Goal: Task Accomplishment & Management: Complete application form

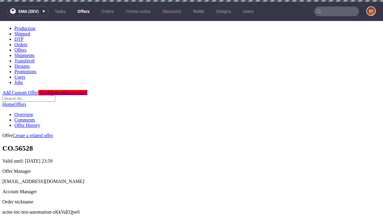
scroll to position [2, 0]
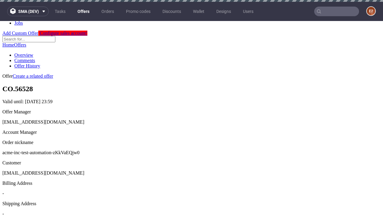
scroll to position [2, 0]
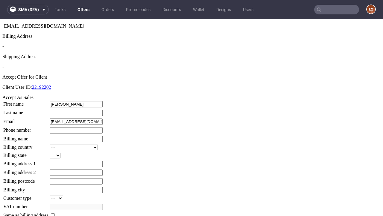
type input "Estelle"
type input "Abernathy"
type input "1509813888"
type input "Jacques.Parisian"
select select "13"
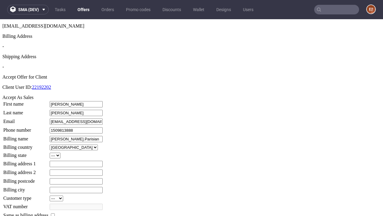
type input "Jacques.Parisian"
select select "132"
type input "68 Stokes-O'Keefe Approach"
type input "ZK6 4CT"
type input "Watsica Common"
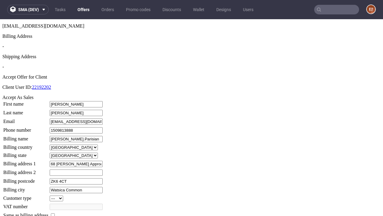
click at [55, 213] on input "checkbox" at bounding box center [53, 215] width 4 height 4
checkbox input "true"
type input "Jacques.Parisian"
select select "13"
type input "68 Stokes-O'Keefe Approach"
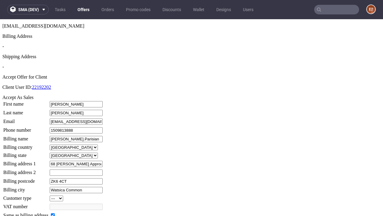
type input "ZK6 4CT"
type input "Watsica Common"
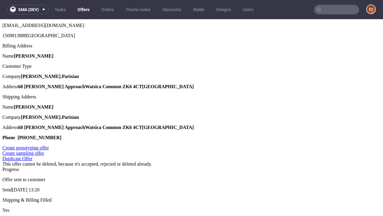
scroll to position [0, 0]
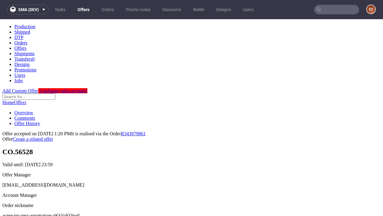
type input "[DATE]"
select select "12214305"
type input "In progress..."
